Goal: Information Seeking & Learning: Learn about a topic

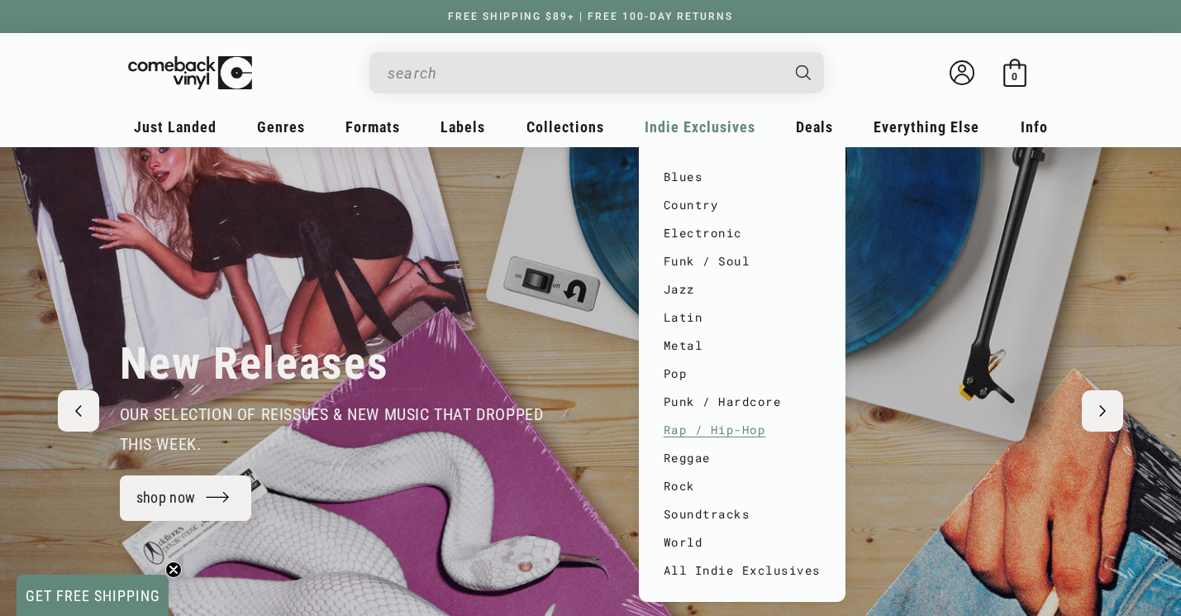
click at [682, 430] on link "Rap / Hip-Hop" at bounding box center [742, 430] width 157 height 28
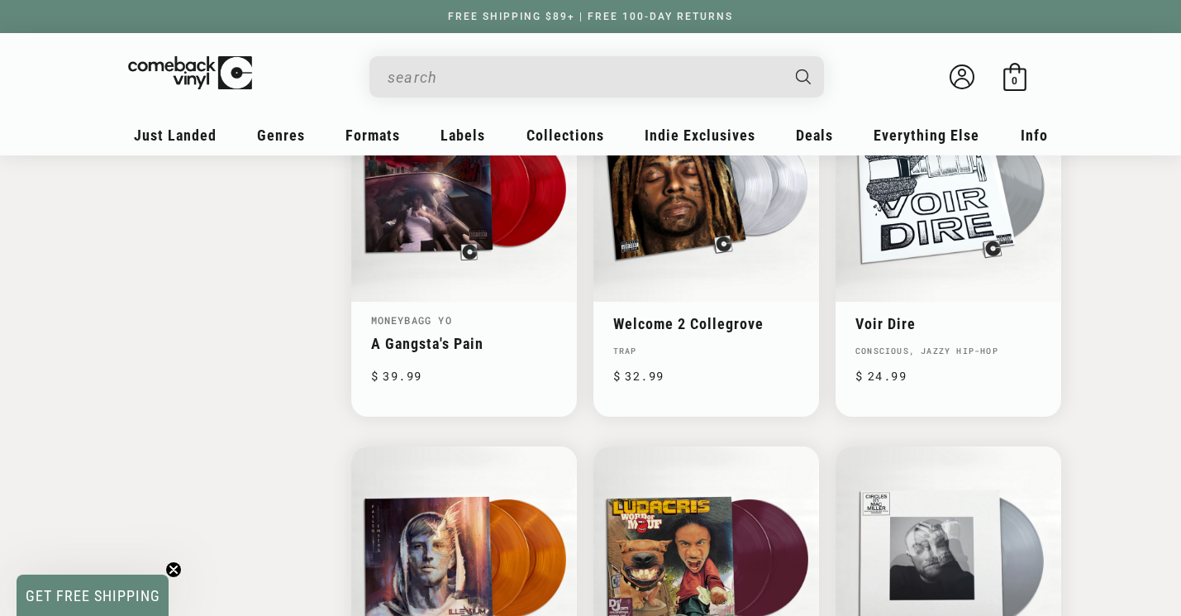
scroll to position [2518, 0]
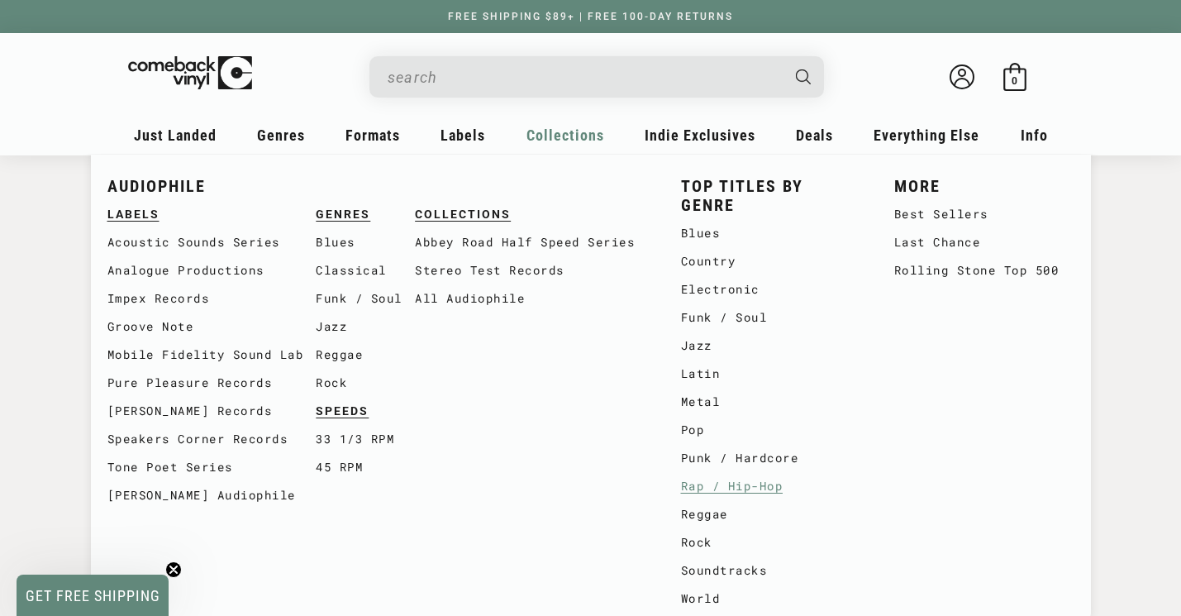
click at [741, 477] on link "Rap / Hip-Hop" at bounding box center [771, 486] width 180 height 28
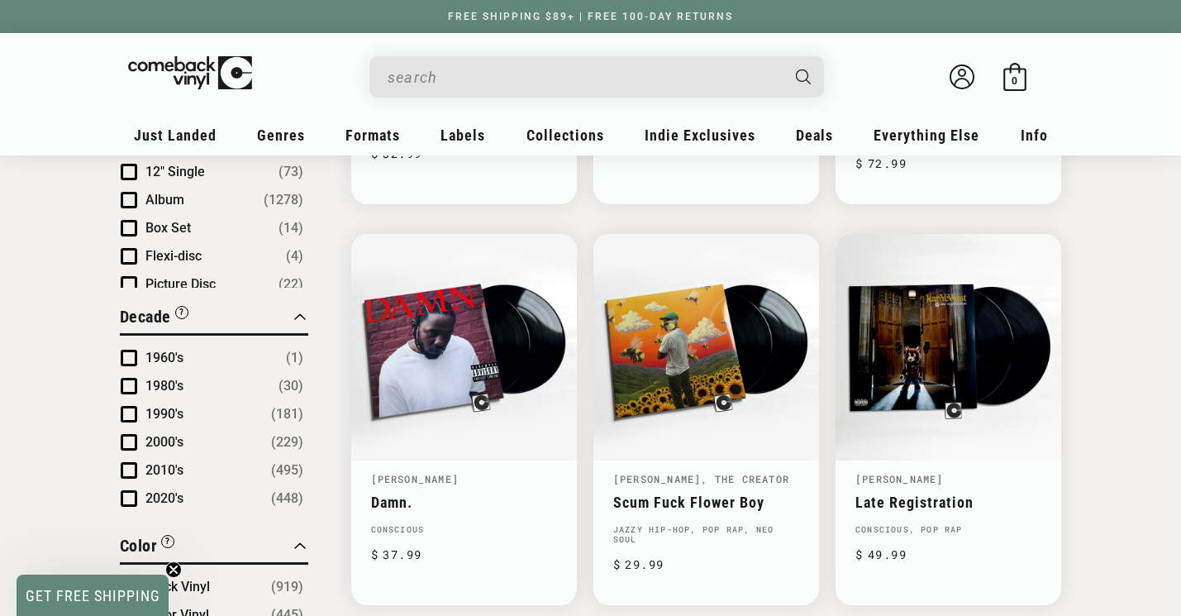
scroll to position [968, 0]
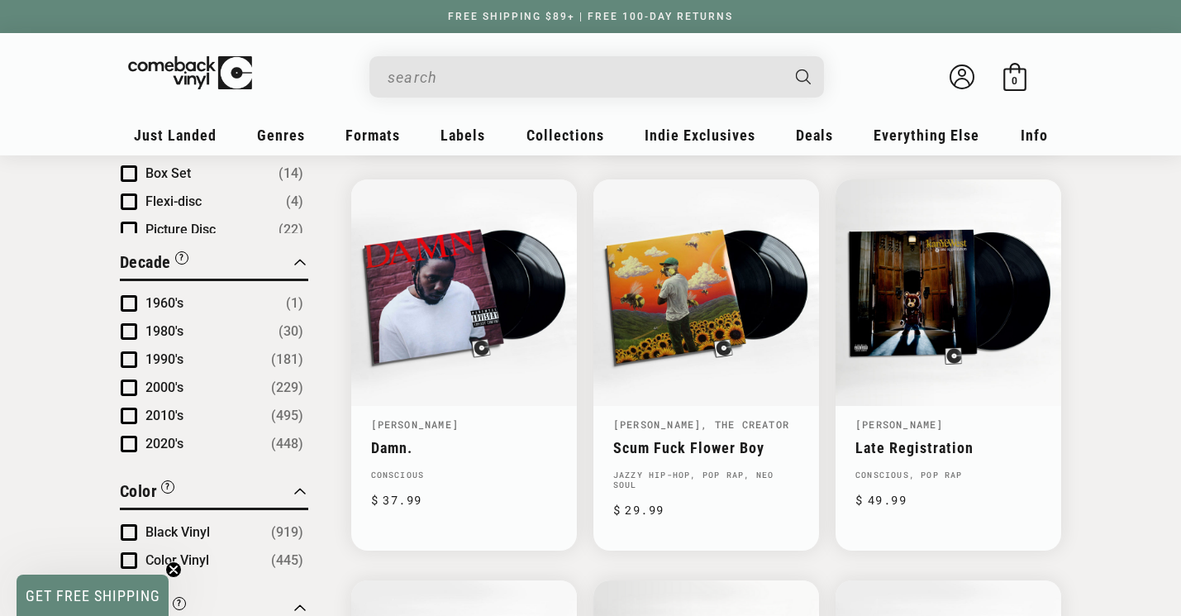
click at [122, 379] on span "Product filter" at bounding box center [129, 387] width 17 height 17
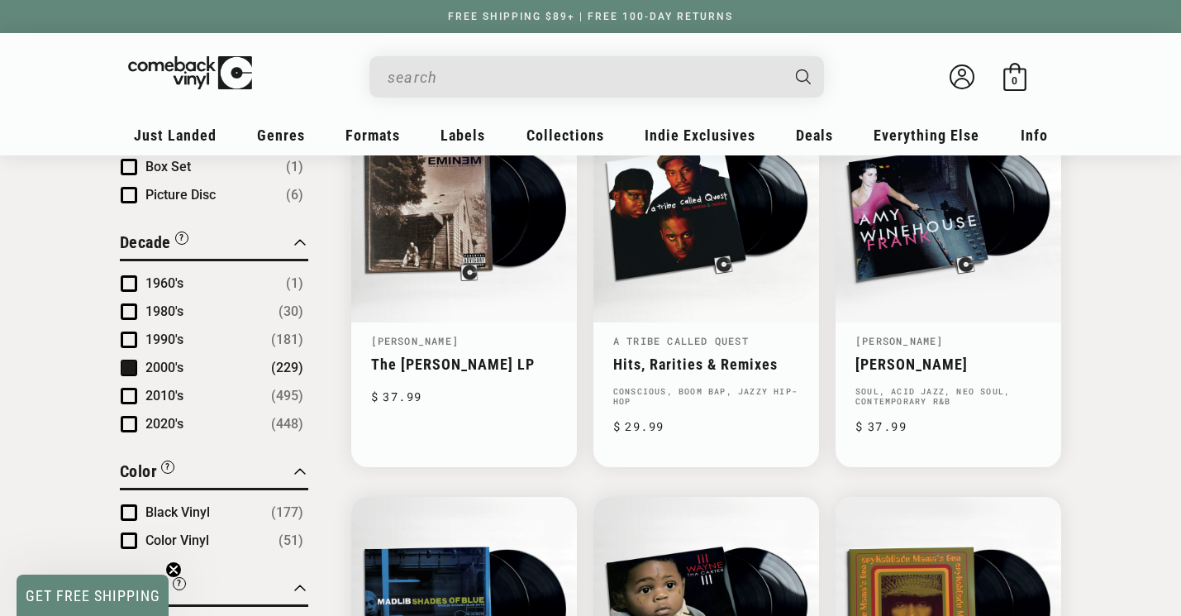
click at [135, 332] on span "Product filter" at bounding box center [129, 340] width 17 height 17
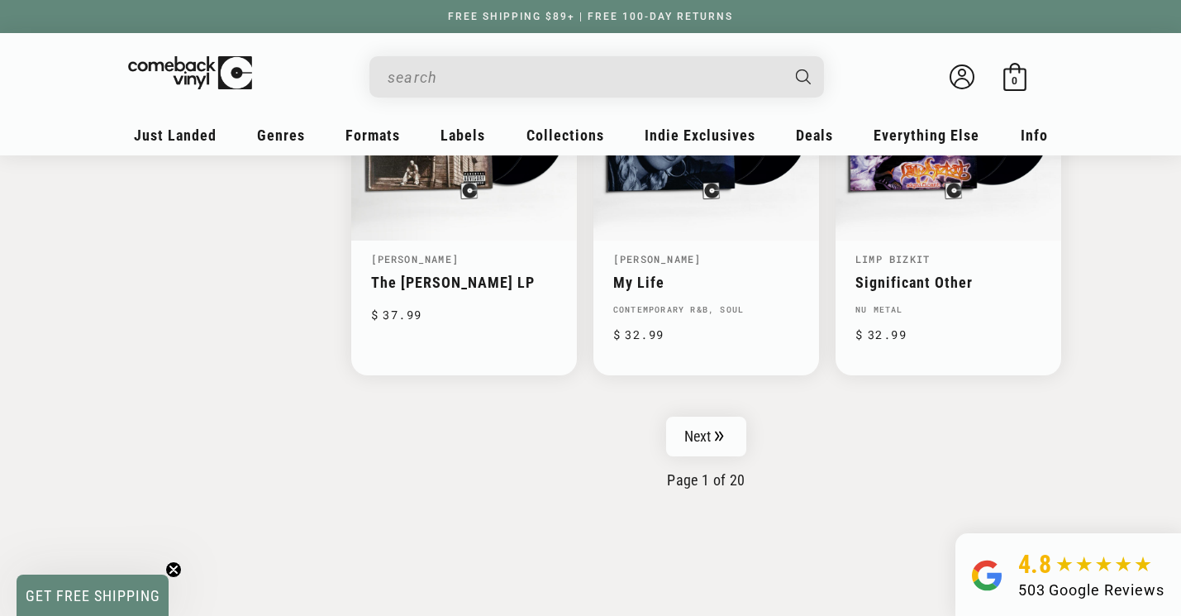
scroll to position [2507, 0]
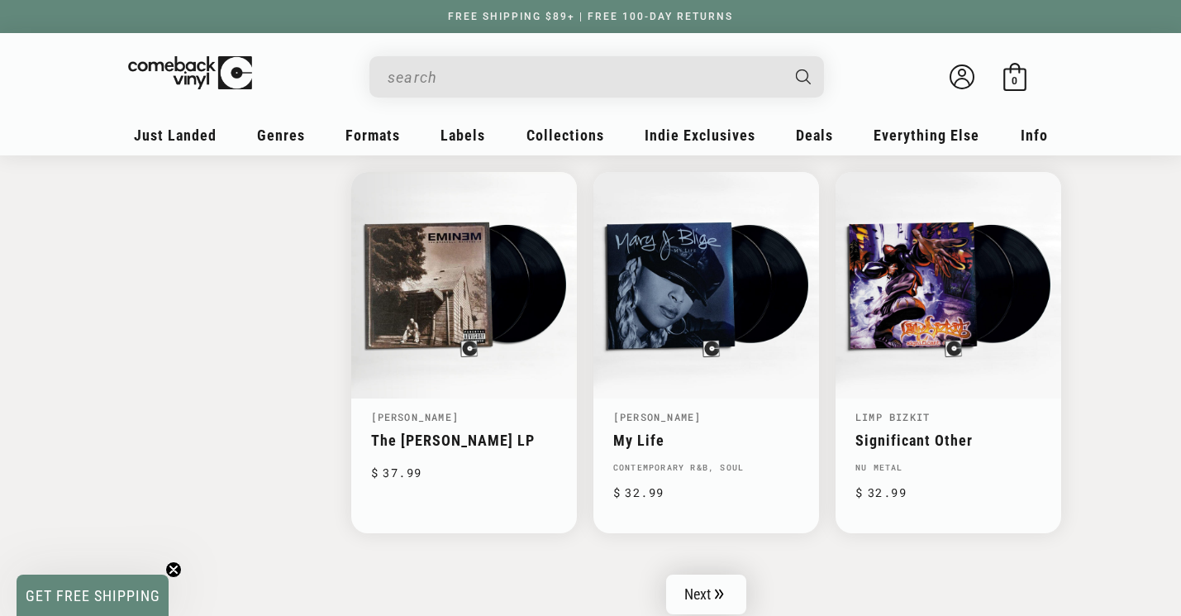
click at [732, 580] on link "Next" at bounding box center [706, 595] width 81 height 40
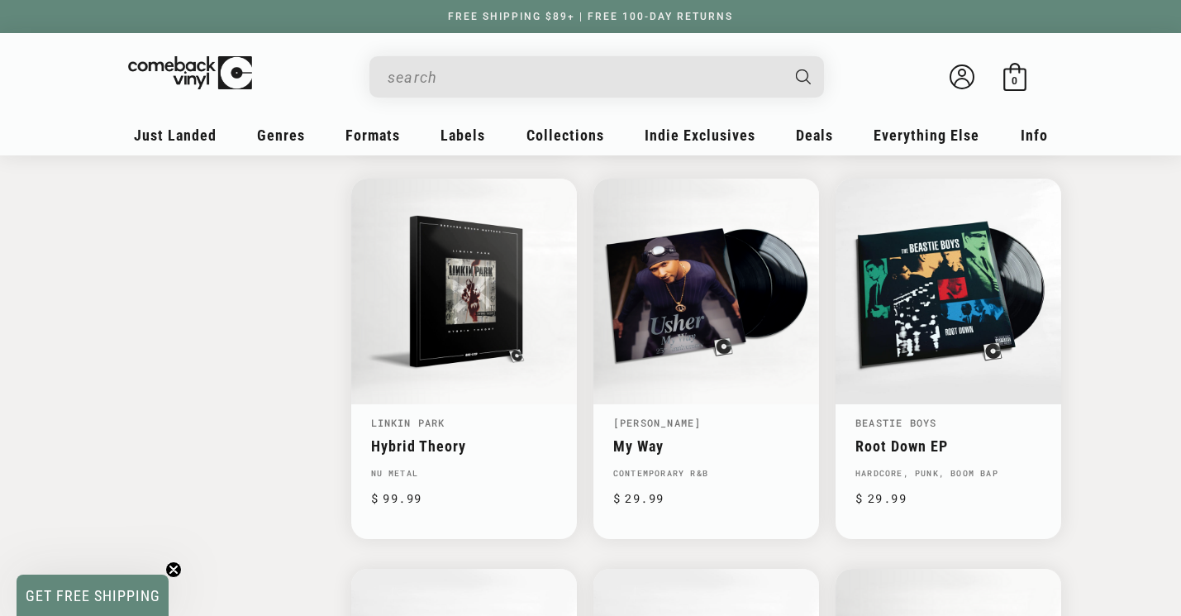
scroll to position [2636, 0]
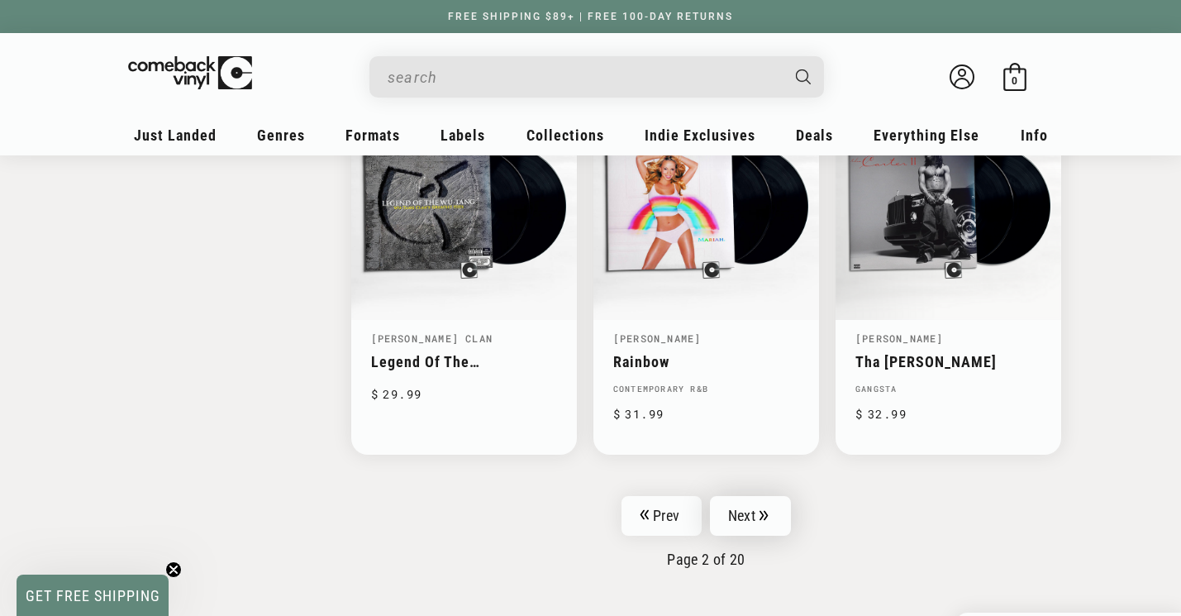
click at [741, 503] on link "Next" at bounding box center [750, 516] width 81 height 40
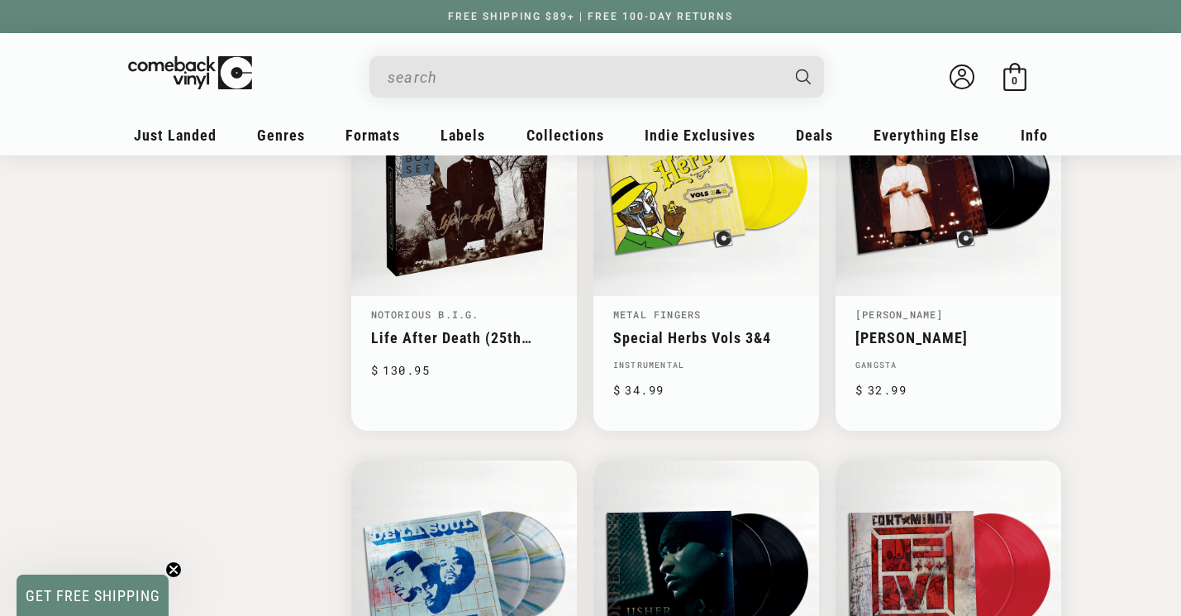
scroll to position [2471, 0]
